Goal: Information Seeking & Learning: Check status

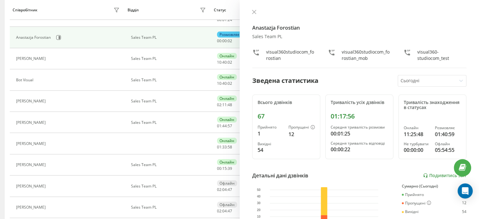
scroll to position [95, 0]
click at [253, 12] on icon at bounding box center [254, 12] width 4 height 4
click at [253, 11] on icon at bounding box center [254, 12] width 4 height 4
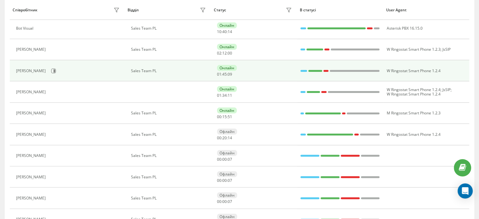
scroll to position [158, 0]
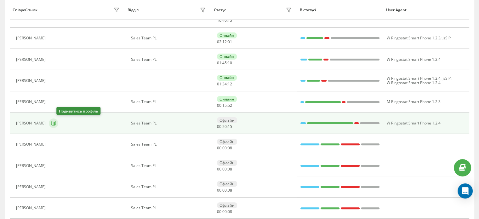
click at [56, 121] on icon at bounding box center [53, 123] width 5 height 5
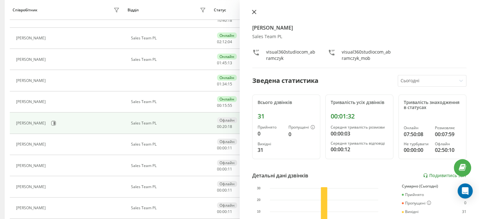
click at [255, 12] on icon at bounding box center [254, 12] width 4 height 4
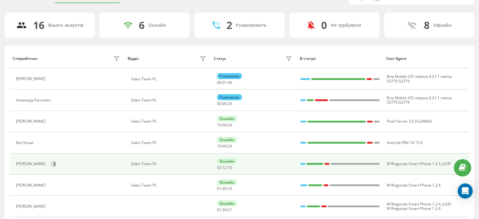
scroll to position [23, 0]
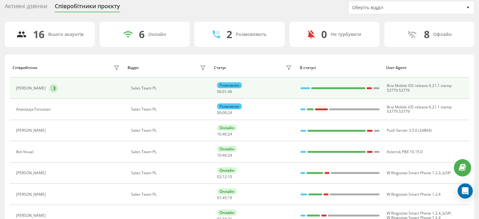
click at [51, 90] on icon at bounding box center [53, 88] width 5 height 5
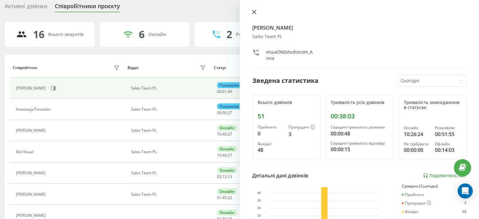
click at [255, 11] on icon at bounding box center [254, 12] width 4 height 4
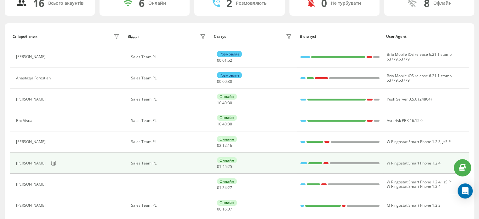
scroll to position [54, 0]
click at [56, 164] on icon at bounding box center [53, 162] width 5 height 5
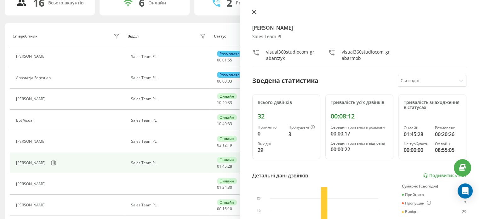
click at [255, 12] on icon at bounding box center [254, 12] width 4 height 4
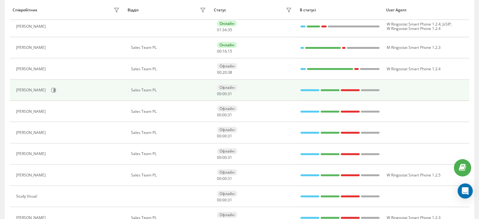
scroll to position [190, 0]
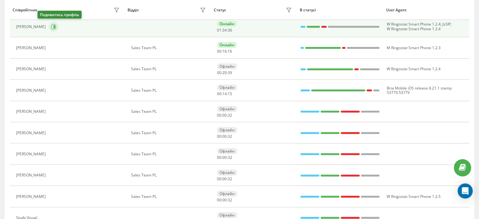
click at [51, 26] on icon at bounding box center [53, 26] width 5 height 5
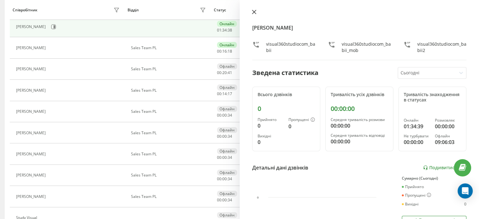
click at [254, 13] on icon at bounding box center [254, 12] width 4 height 4
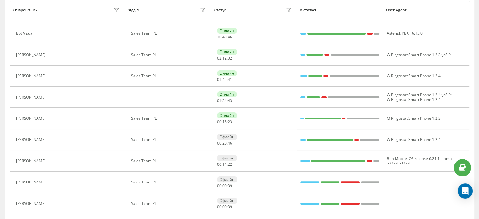
scroll to position [212, 0]
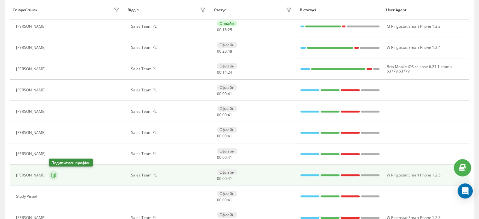
click at [55, 176] on icon at bounding box center [53, 175] width 5 height 5
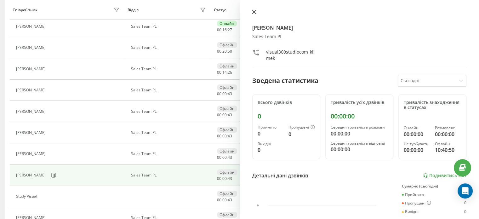
click at [255, 10] on icon at bounding box center [254, 12] width 4 height 4
